Goal: Task Accomplishment & Management: Manage account settings

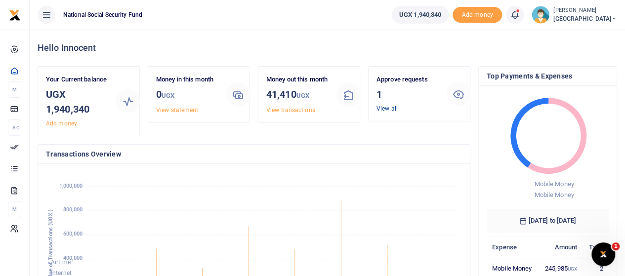
click at [384, 109] on link "View all" at bounding box center [387, 108] width 21 height 7
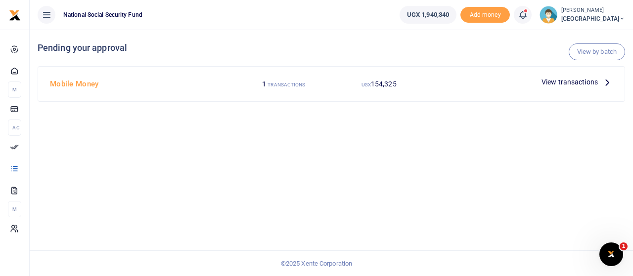
click at [571, 81] on span "View transactions" at bounding box center [569, 82] width 56 height 11
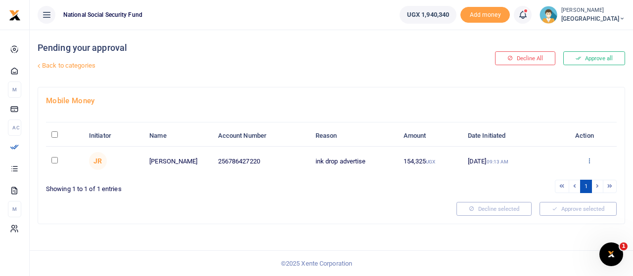
click at [589, 158] on icon at bounding box center [589, 160] width 6 height 7
click at [548, 175] on link "Approve" at bounding box center [552, 177] width 78 height 14
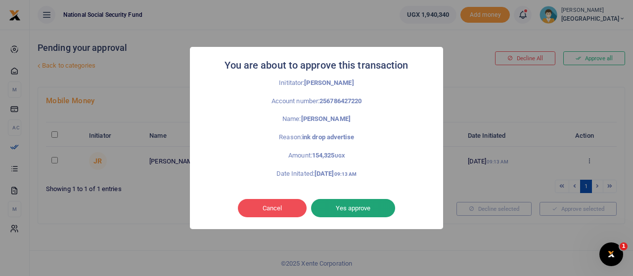
click at [350, 208] on button "Yes approve" at bounding box center [353, 208] width 84 height 19
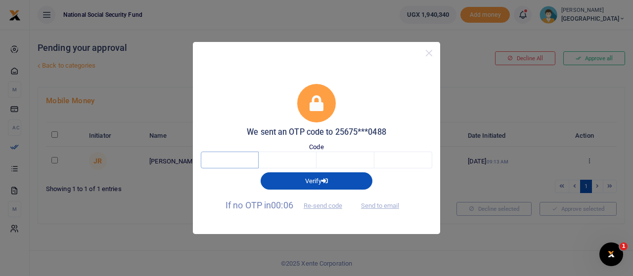
click at [237, 162] on input "text" at bounding box center [230, 160] width 58 height 17
type input "9"
type input "1"
type input "6"
type input "9"
